Goal: Task Accomplishment & Management: Complete application form

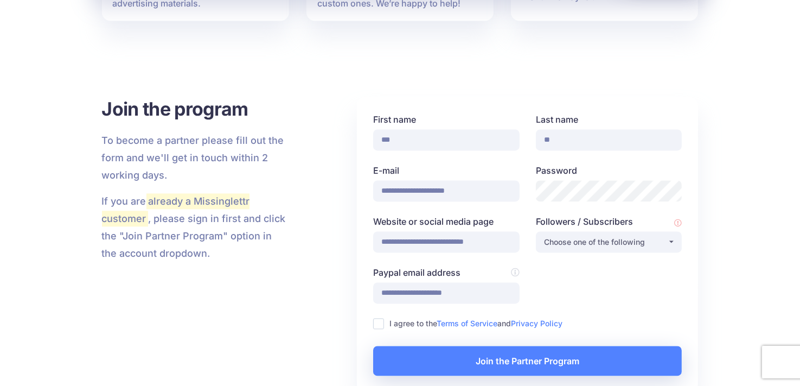
scroll to position [2093, 0]
click at [377, 318] on ins at bounding box center [378, 323] width 11 height 11
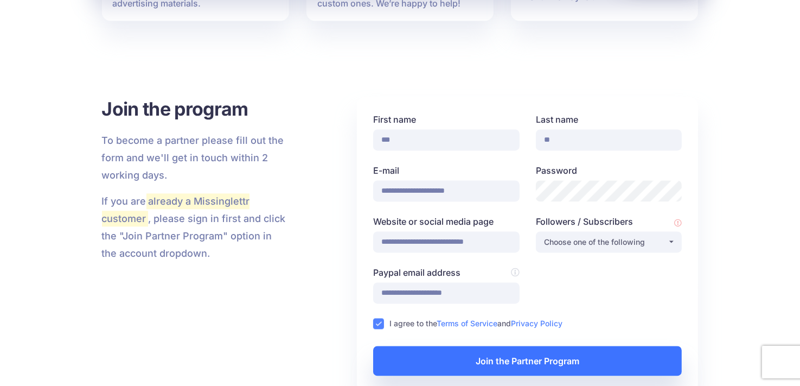
scroll to position [2003, 0]
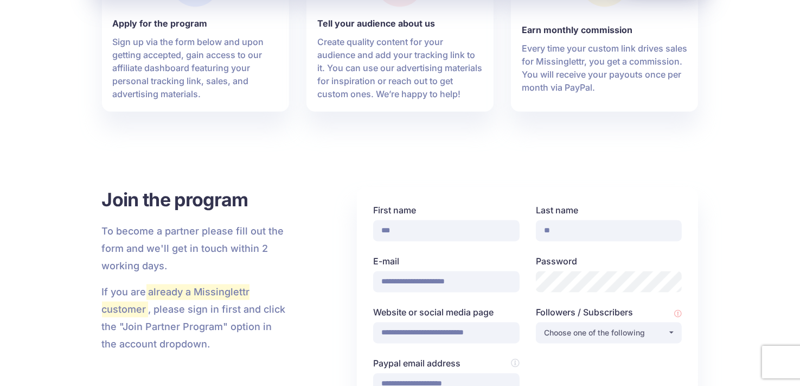
click at [575, 254] on div "Password" at bounding box center [609, 272] width 146 height 37
click at [641, 326] on div "Choose one of the following" at bounding box center [606, 332] width 124 height 13
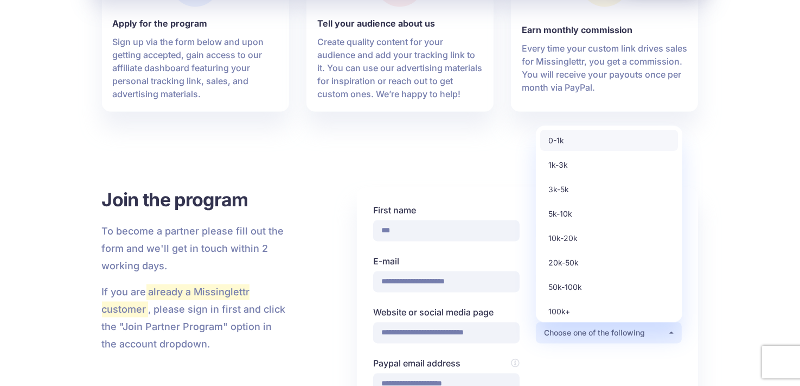
click at [588, 130] on link "0-1k" at bounding box center [609, 140] width 138 height 21
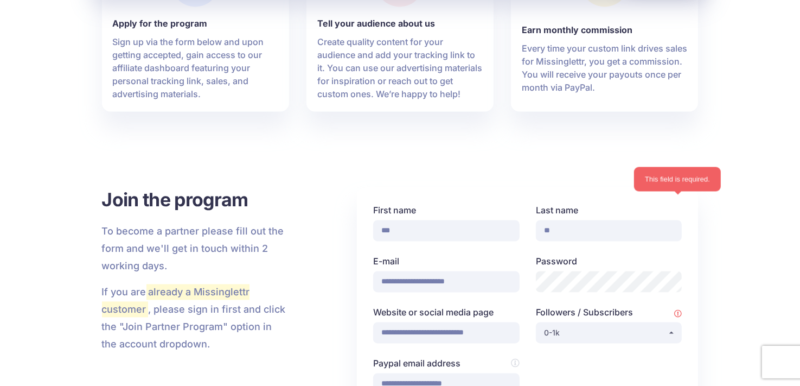
click at [677, 310] on icon at bounding box center [678, 314] width 8 height 8
click at [662, 326] on div "0-1k" at bounding box center [606, 332] width 124 height 13
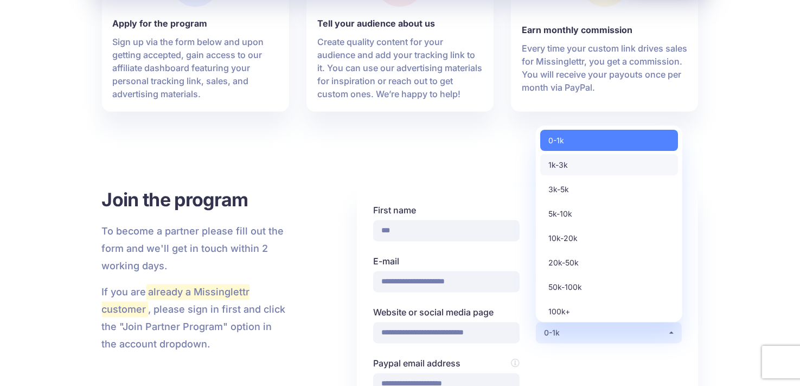
click at [575, 154] on link "1k-3k" at bounding box center [609, 164] width 138 height 21
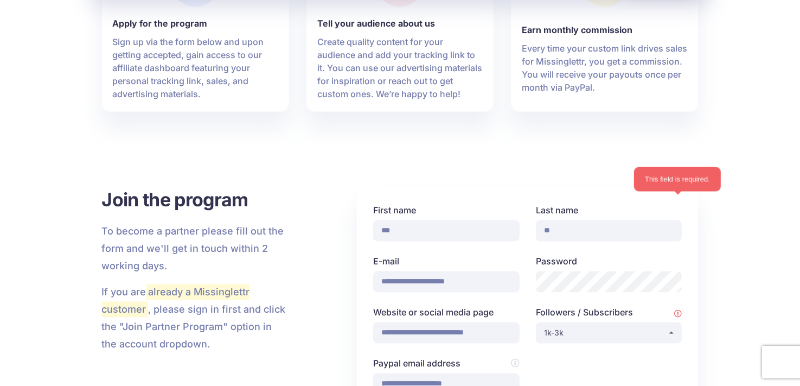
click at [677, 310] on icon at bounding box center [678, 314] width 8 height 8
click at [679, 310] on icon at bounding box center [678, 314] width 8 height 8
click at [675, 322] on button "1k-3k" at bounding box center [609, 332] width 146 height 21
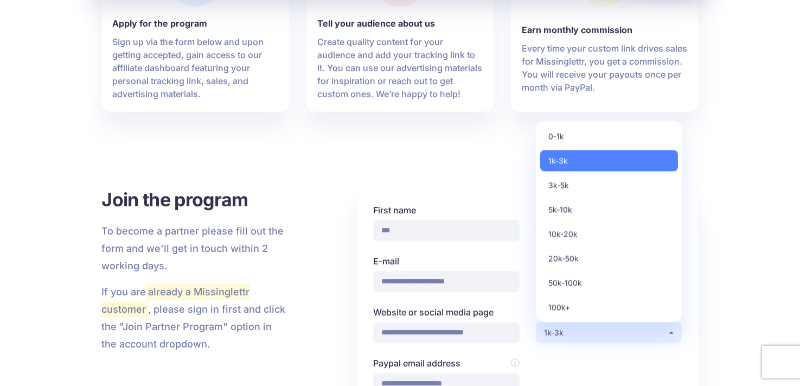
scroll to position [1822, 0]
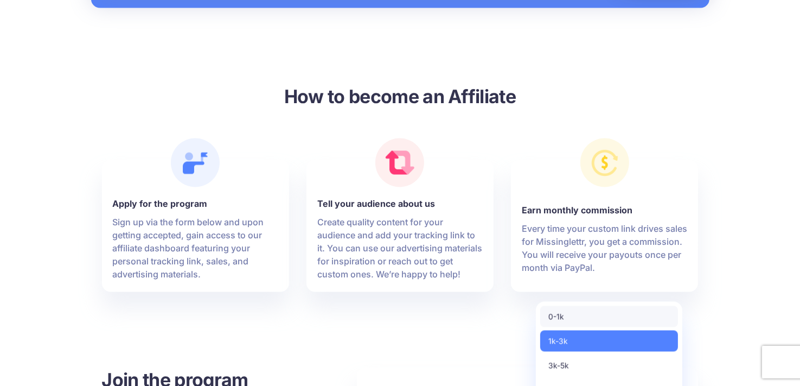
click at [587, 306] on link "0-1k" at bounding box center [609, 316] width 138 height 21
select select "*"
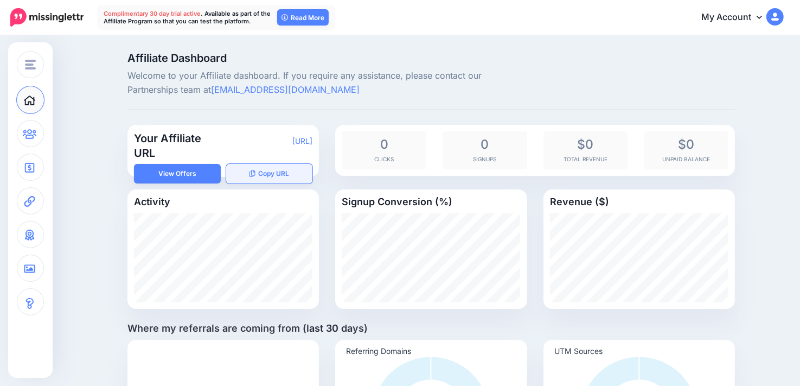
click at [284, 172] on button "Copy URL" at bounding box center [269, 174] width 87 height 20
